Goal: Find specific page/section: Find specific page/section

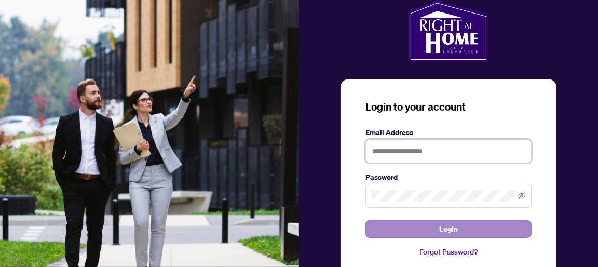
type input "**********"
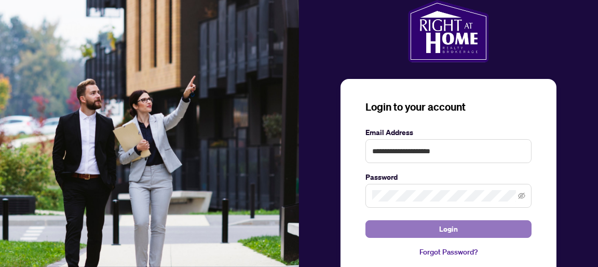
click at [442, 230] on span "Login" at bounding box center [448, 229] width 19 height 17
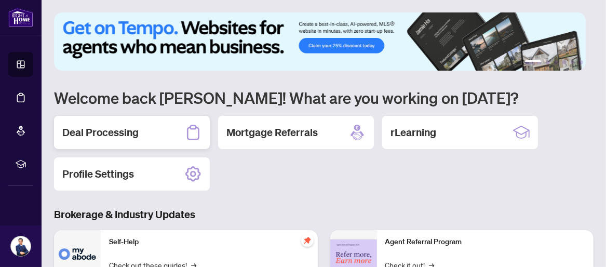
click at [117, 130] on h2 "Deal Processing" at bounding box center [100, 132] width 76 height 15
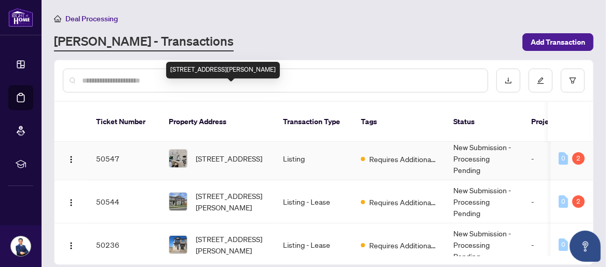
scroll to position [60, 0]
